Goal: Navigation & Orientation: Find specific page/section

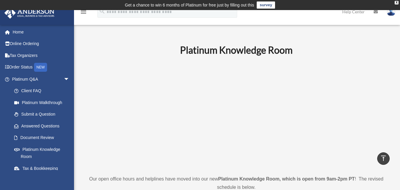
scroll to position [237, 0]
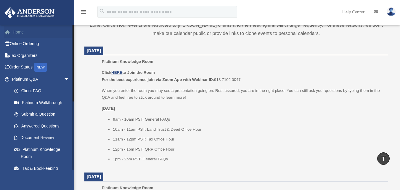
click at [49, 34] on link "Home" at bounding box center [41, 32] width 74 height 12
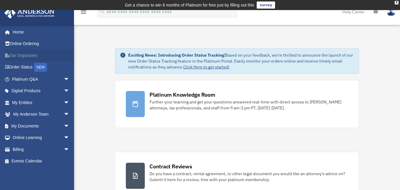
click at [33, 53] on link "Tax Organizers" at bounding box center [41, 55] width 74 height 12
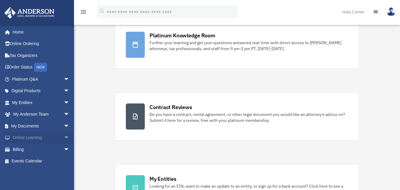
click at [64, 139] on span "arrow_drop_down" at bounding box center [70, 138] width 12 height 12
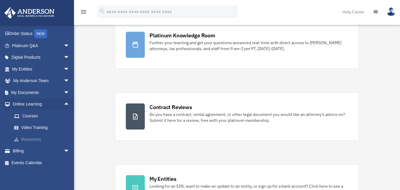
click at [35, 139] on link "Resources" at bounding box center [43, 139] width 70 height 12
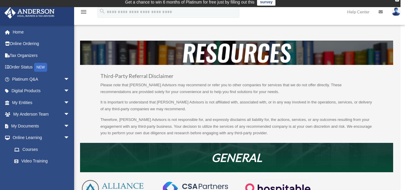
scroll to position [89, 0]
